Goal: Transaction & Acquisition: Purchase product/service

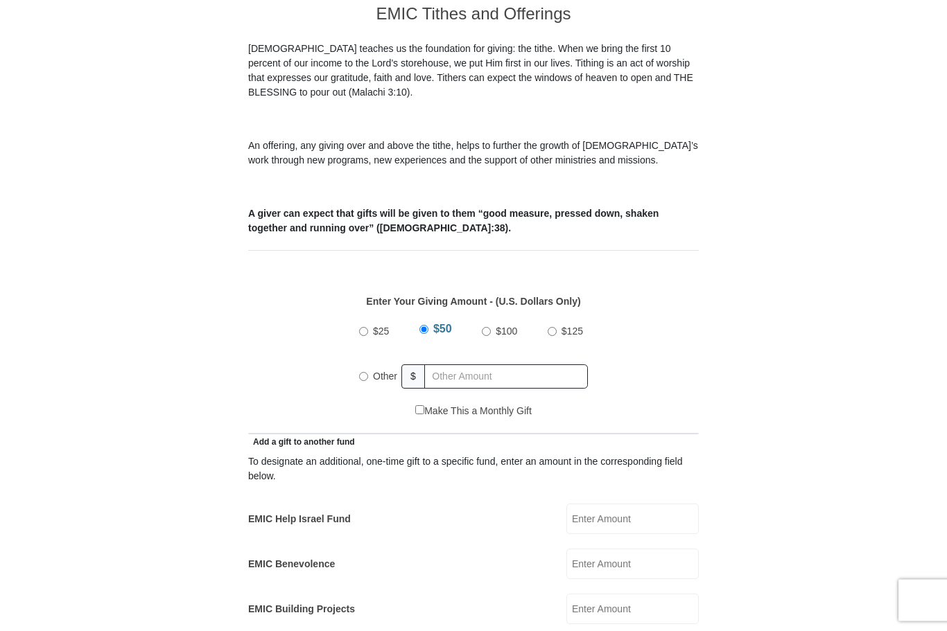
scroll to position [398, 0]
click at [368, 328] on input "$25" at bounding box center [363, 332] width 9 height 9
radio input "true"
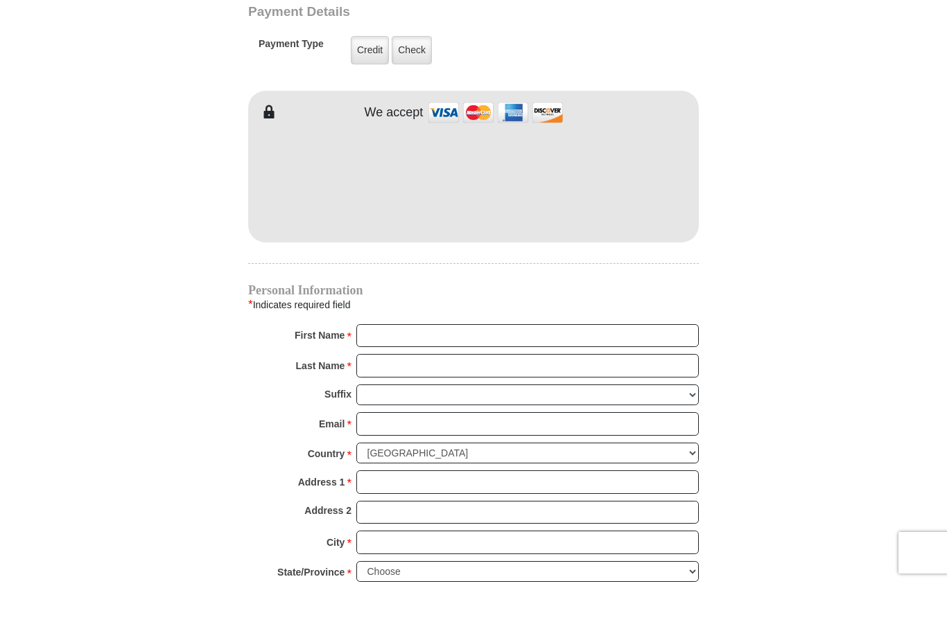
scroll to position [1118, 0]
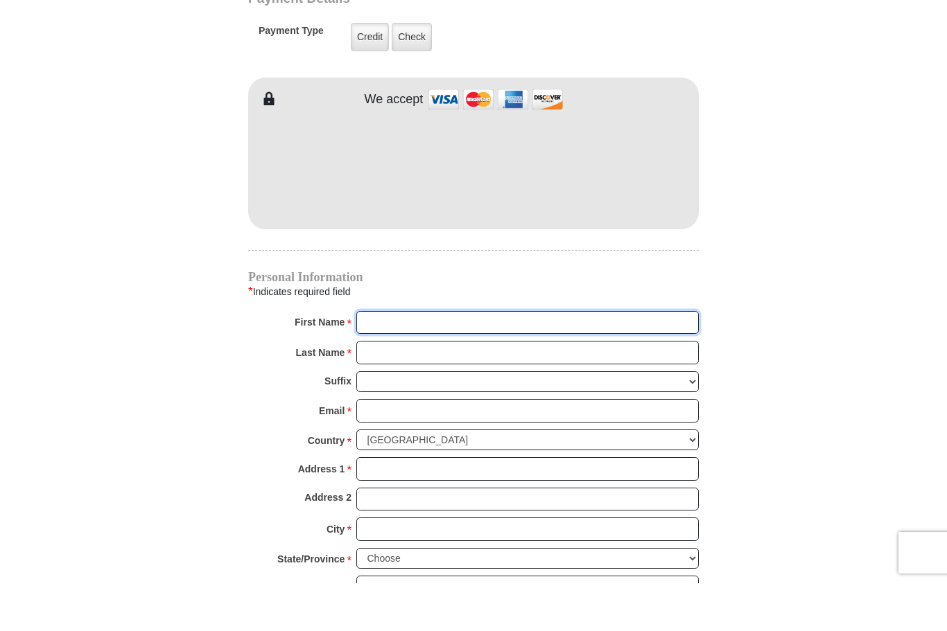
click at [473, 359] on input "First Name *" at bounding box center [527, 371] width 342 height 24
type input "[PERSON_NAME]"
click at [414, 389] on input "Last Name *" at bounding box center [527, 401] width 342 height 24
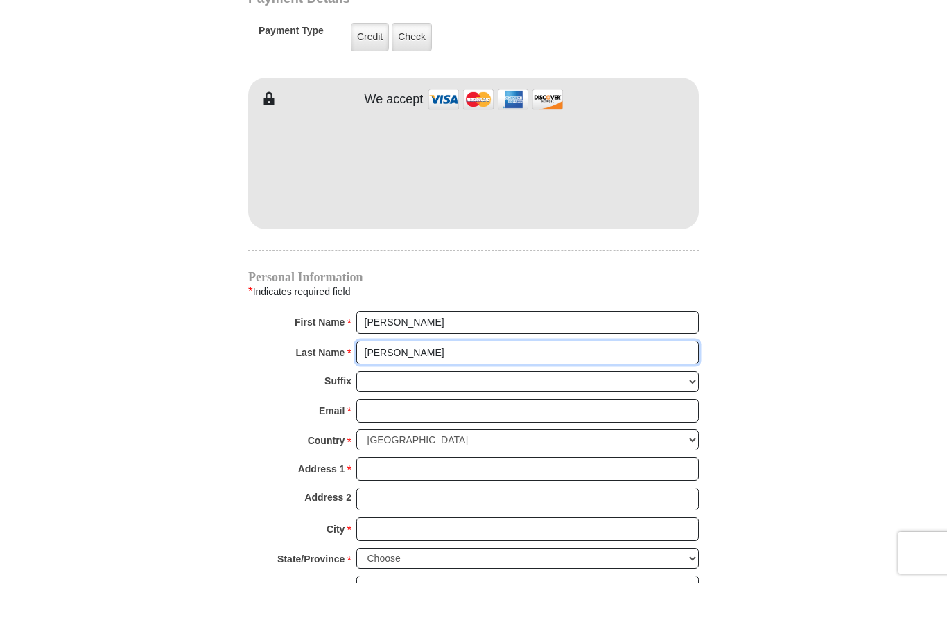
type input "Sanchez"
click at [431, 419] on select "Jr Sr I II III IV V VI" at bounding box center [527, 429] width 342 height 21
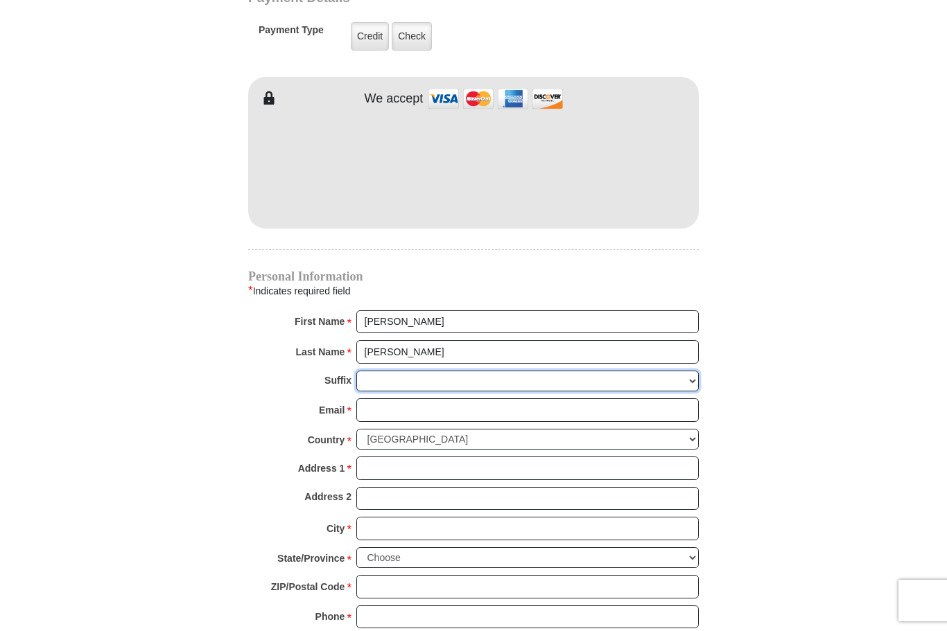
click at [389, 371] on select "Jr Sr I II III IV V VI" at bounding box center [527, 381] width 342 height 21
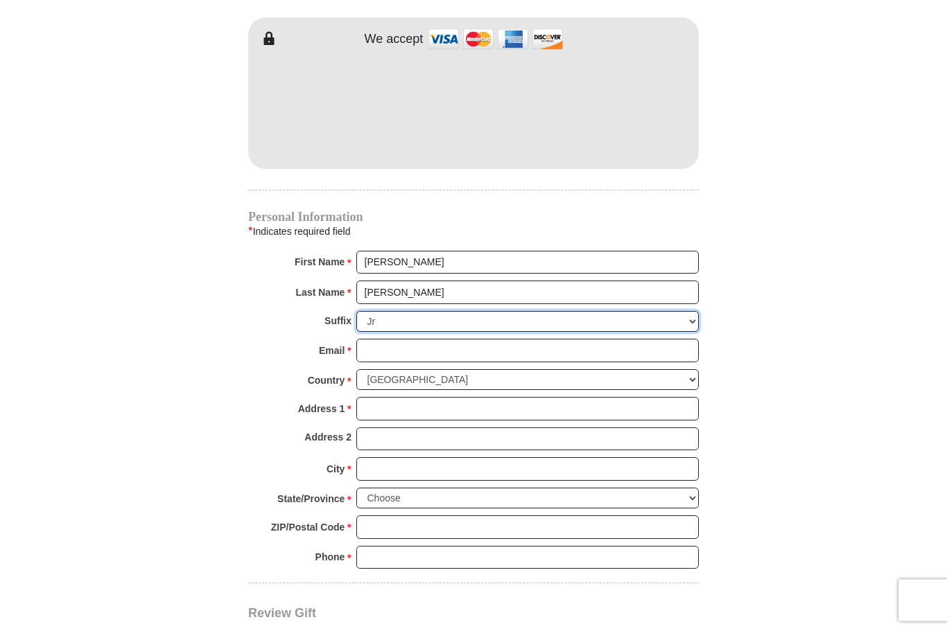
scroll to position [1225, 0]
click at [397, 312] on select "Jr Sr I II III IV V VI" at bounding box center [527, 322] width 342 height 21
click at [385, 312] on select "Jr Sr I II III IV V VI" at bounding box center [527, 322] width 342 height 21
click at [686, 312] on select "Jr Sr I II III IV V VI" at bounding box center [527, 322] width 342 height 21
click at [387, 312] on select "Jr Sr I II III IV V VI" at bounding box center [527, 322] width 342 height 21
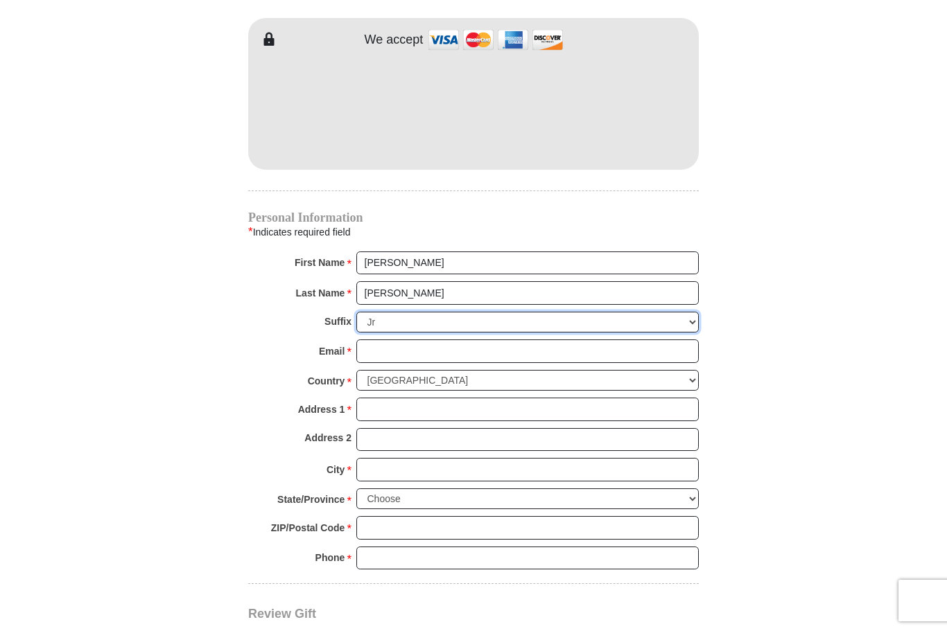
click at [396, 312] on select "Jr Sr I II III IV V VI" at bounding box center [527, 322] width 342 height 21
click at [383, 312] on select "Jr Sr I II III IV V VI" at bounding box center [527, 322] width 342 height 21
click at [403, 312] on select "Jr Sr I II III IV V VI" at bounding box center [527, 322] width 342 height 21
select select "VI"
click at [441, 312] on select "Jr Sr I II III IV V VI" at bounding box center [527, 322] width 342 height 21
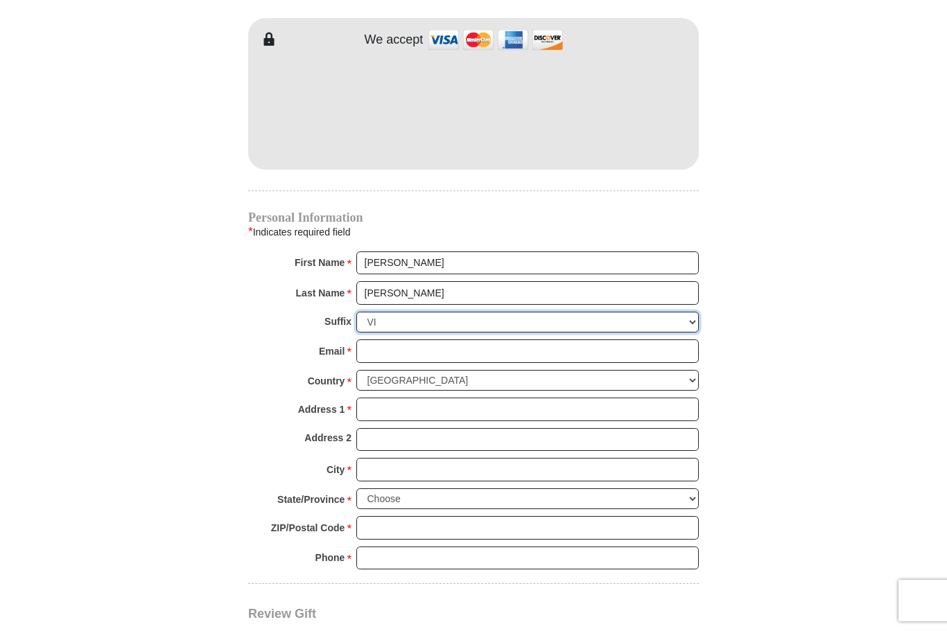
click at [377, 312] on select "Jr Sr I II III IV V VI" at bounding box center [527, 322] width 342 height 21
click at [448, 340] on input "Email *" at bounding box center [527, 352] width 342 height 24
click at [394, 312] on select "Jr Sr I II III IV V VI" at bounding box center [527, 322] width 342 height 21
click at [402, 340] on input "Email *" at bounding box center [527, 352] width 342 height 24
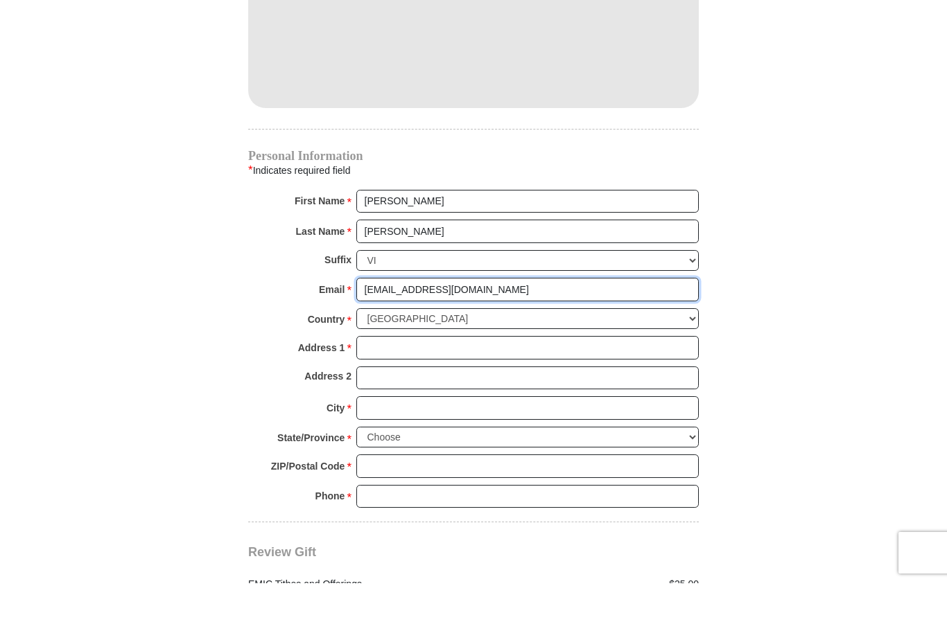
scroll to position [1240, 0]
type input "sambeck589@aol.com"
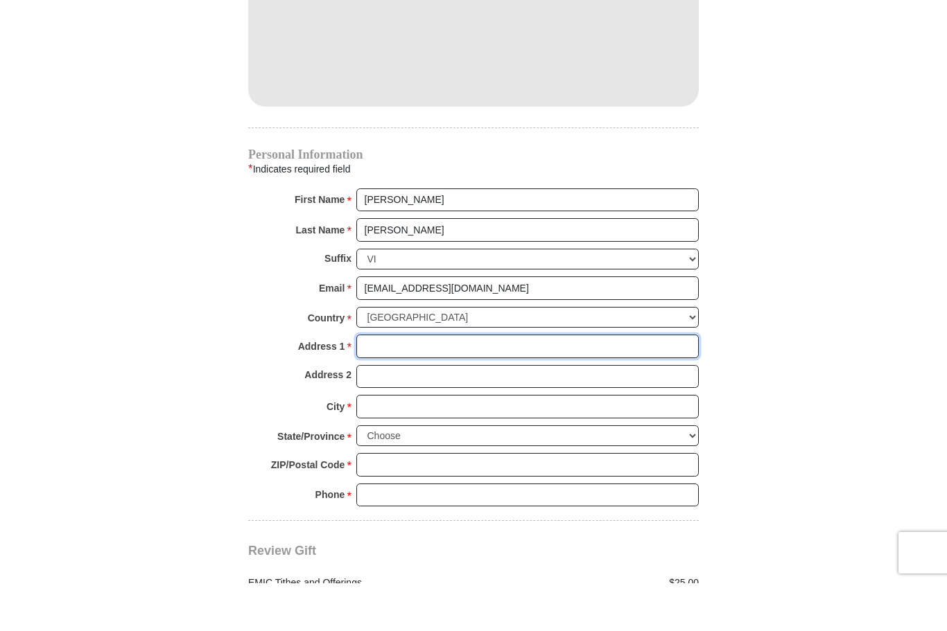
click at [459, 382] on input "Address 1 *" at bounding box center [527, 394] width 342 height 24
type input "3 Coronation Path"
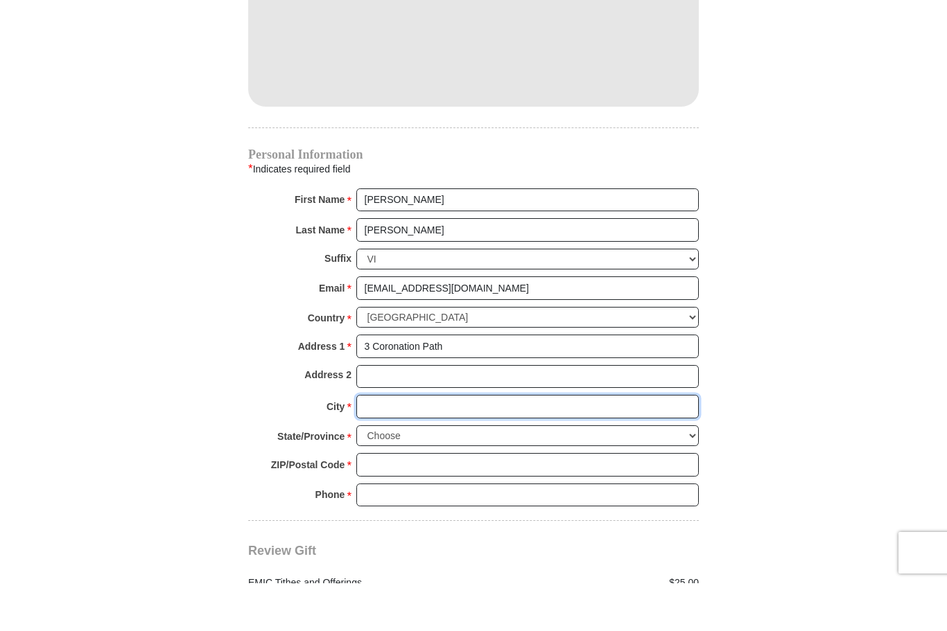
click at [412, 443] on input "City *" at bounding box center [527, 455] width 342 height 24
type input "Newburgh"
click at [416, 473] on select "Choose Alabama Alaska American Samoa Arizona Arkansas Armed Forces Americas Arm…" at bounding box center [527, 483] width 342 height 21
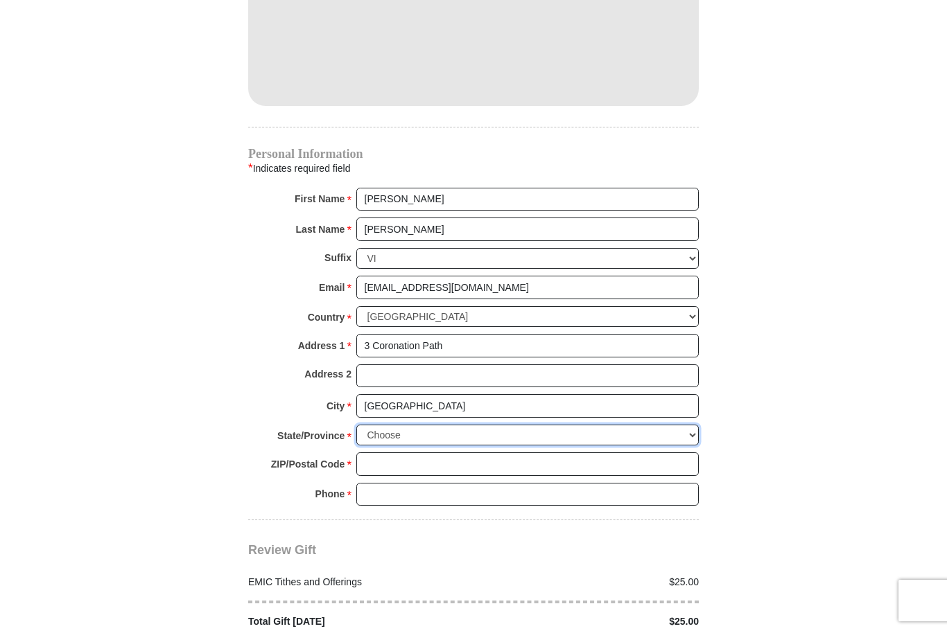
select select "NY"
click at [410, 452] on input "ZIP/Postal Code *" at bounding box center [527, 464] width 342 height 24
type input "12550"
click at [404, 484] on input "Phone * *" at bounding box center [527, 496] width 342 height 24
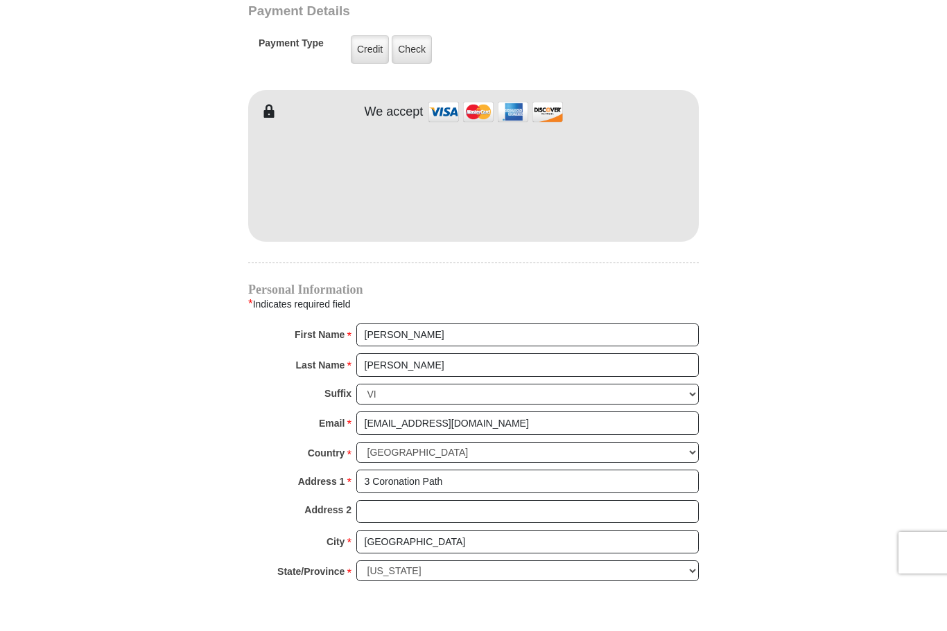
scroll to position [1112, 0]
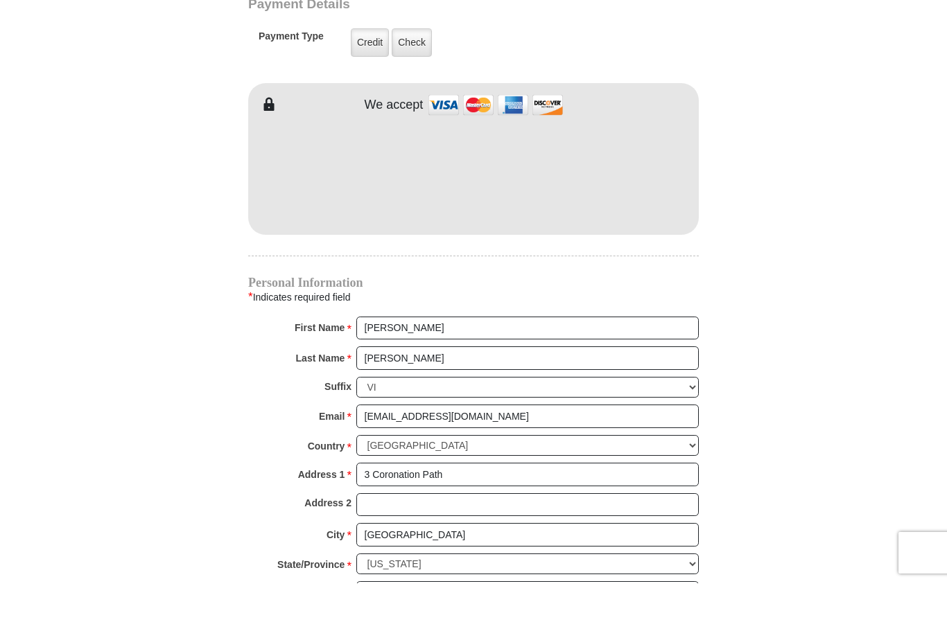
type input "8454304005"
click at [452, 425] on select "Jr Sr I II III IV V VI" at bounding box center [527, 435] width 342 height 21
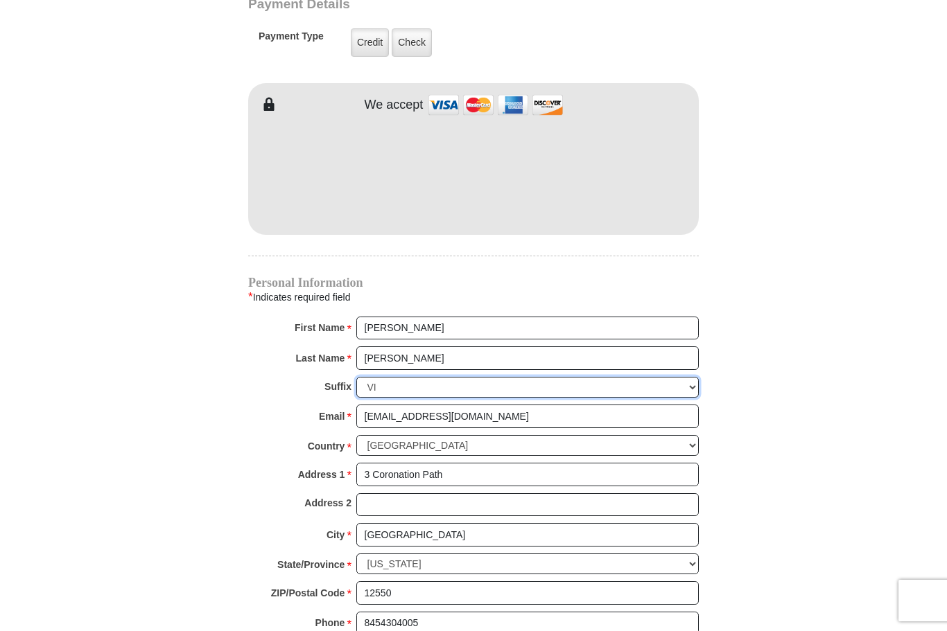
select select
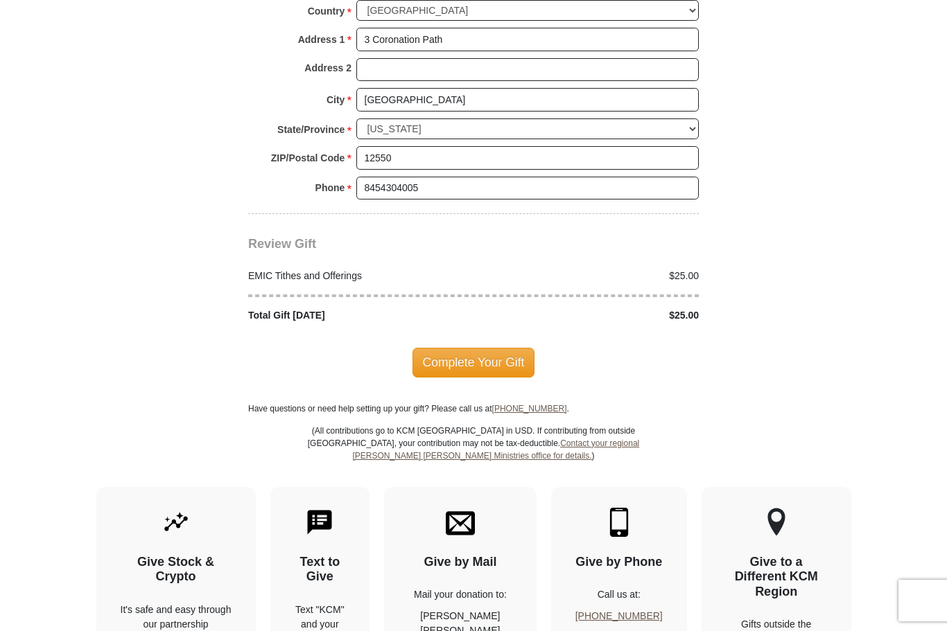
scroll to position [1596, 0]
click at [509, 347] on span "Complete Your Gift" at bounding box center [473, 361] width 123 height 29
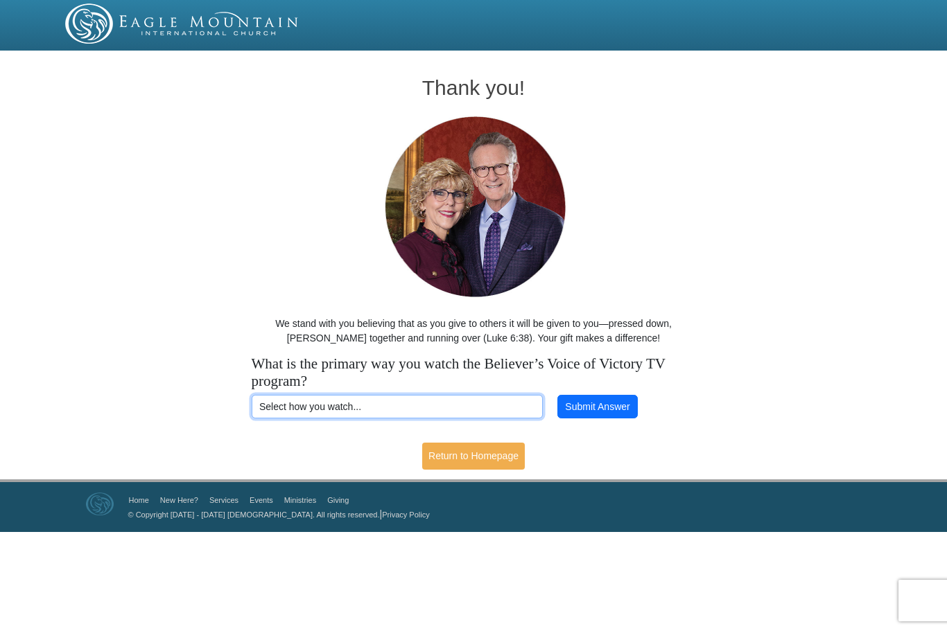
click at [385, 407] on select "Select how you watch... Daystar Morning Daystar Evening [DOMAIN_NAME] [DOMAIN_N…" at bounding box center [397, 407] width 291 height 24
click at [379, 407] on select "Select how you watch... Daystar Morning Daystar Evening [DOMAIN_NAME] [DOMAIN_N…" at bounding box center [397, 407] width 291 height 24
select select "ROKU"
click at [608, 414] on button "Submit Answer" at bounding box center [597, 407] width 80 height 24
